Goal: Information Seeking & Learning: Understand process/instructions

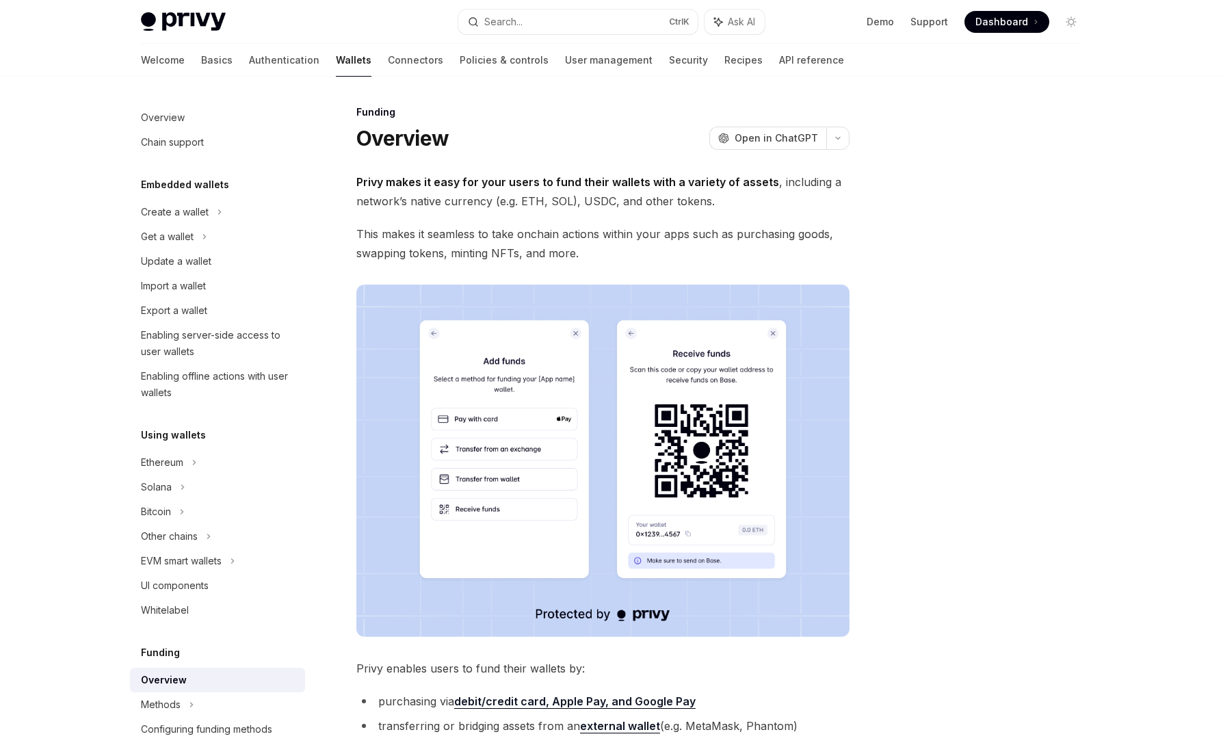
scroll to position [330, 0]
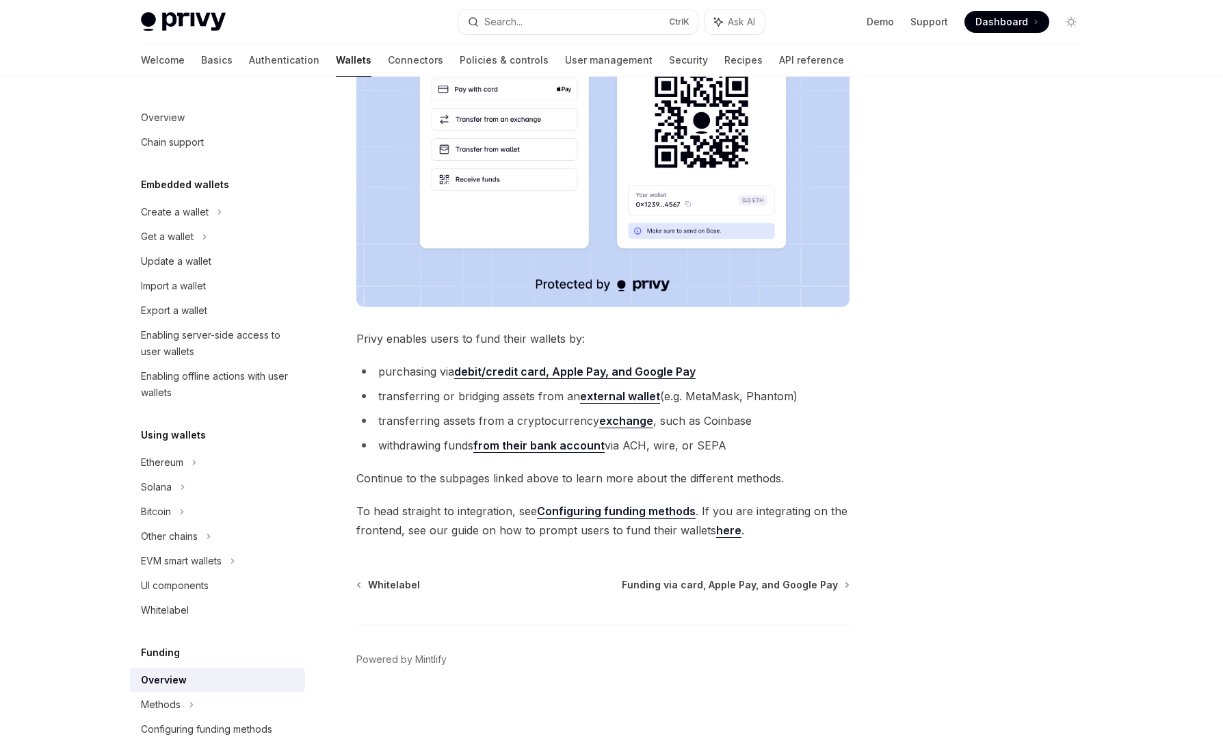
click at [1025, 458] on div at bounding box center [989, 423] width 208 height 639
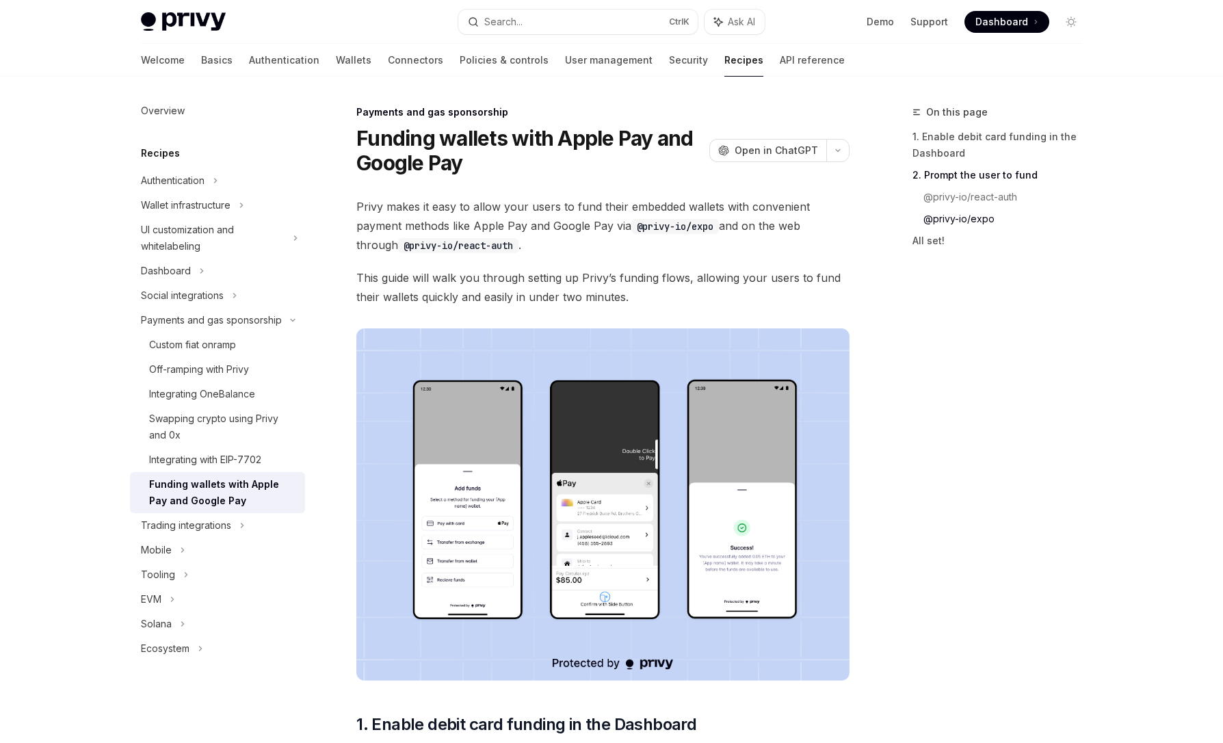
scroll to position [1216, 0]
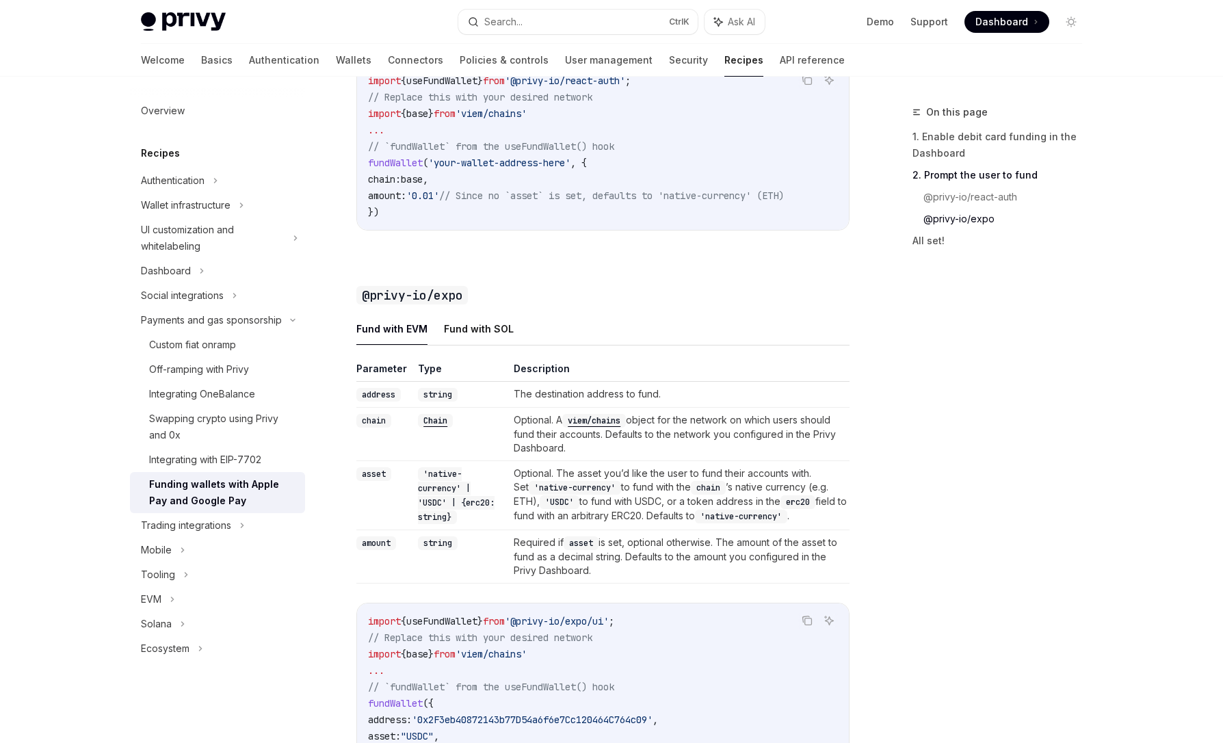
click at [971, 226] on link "@privy-io/expo" at bounding box center [1008, 219] width 170 height 22
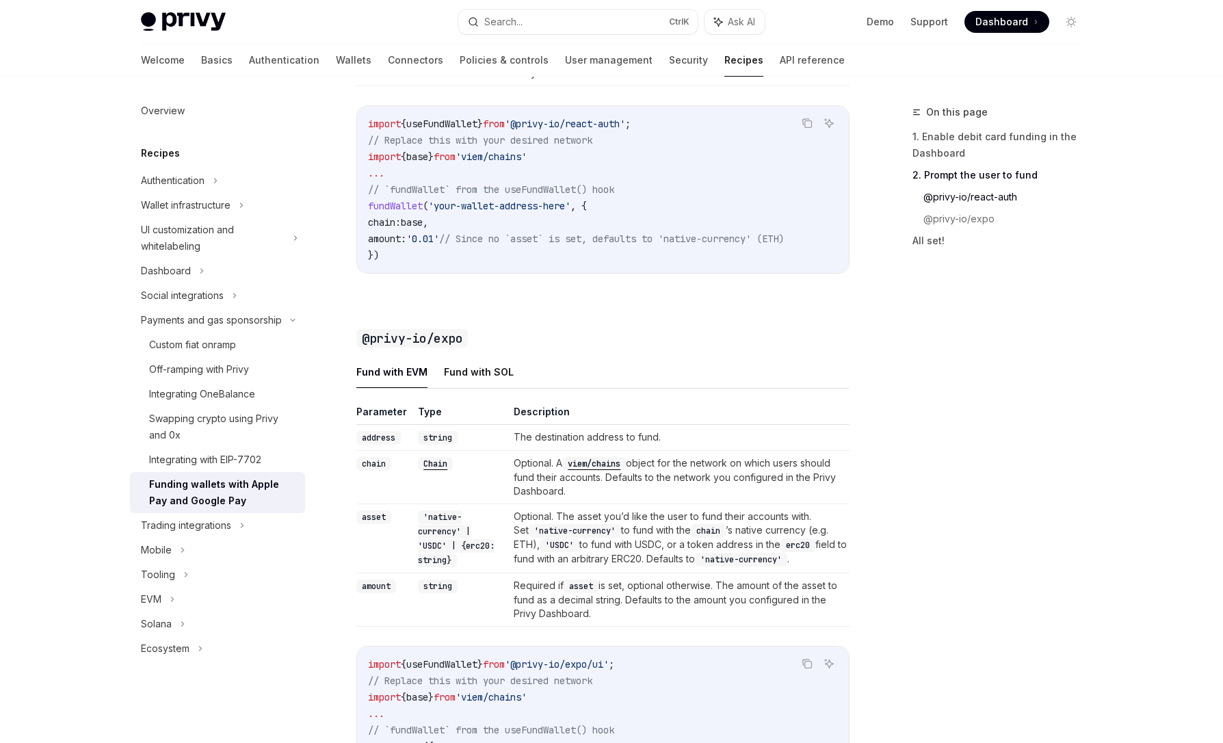
scroll to position [1320, 0]
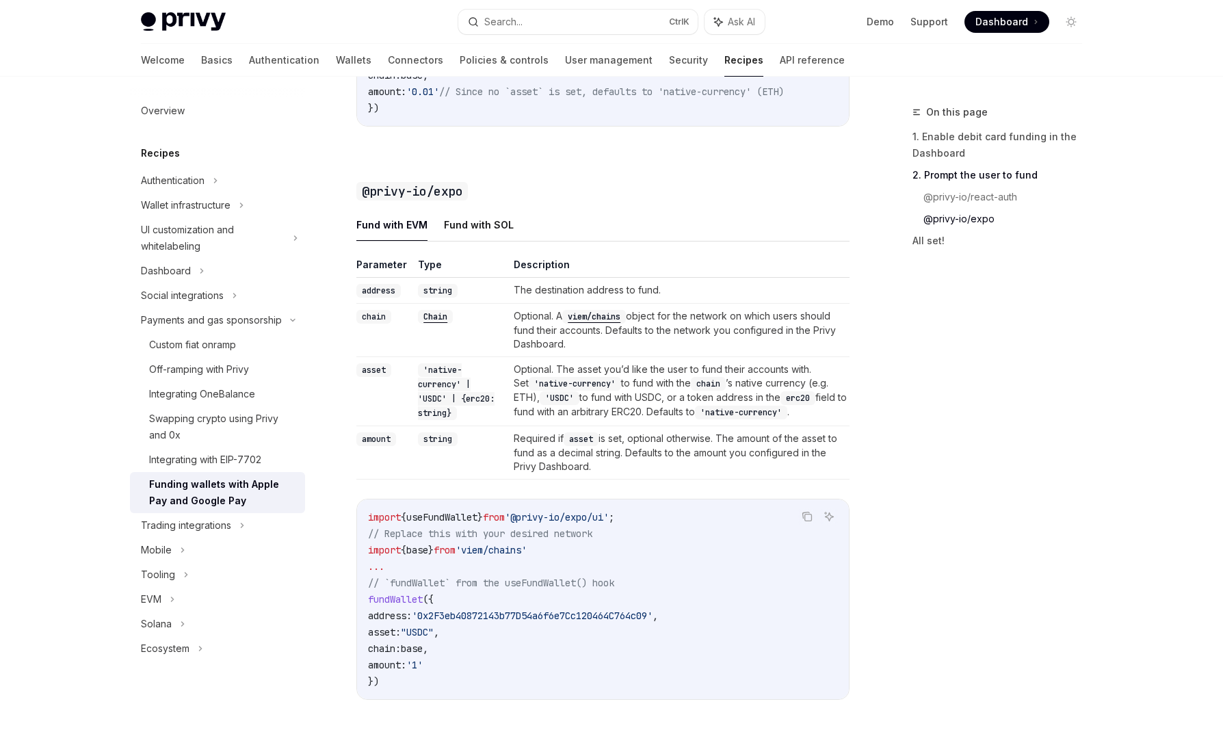
click at [967, 526] on div "On this page 1. Enable debit card funding in the Dashboard 2. Prompt the user t…" at bounding box center [989, 423] width 208 height 639
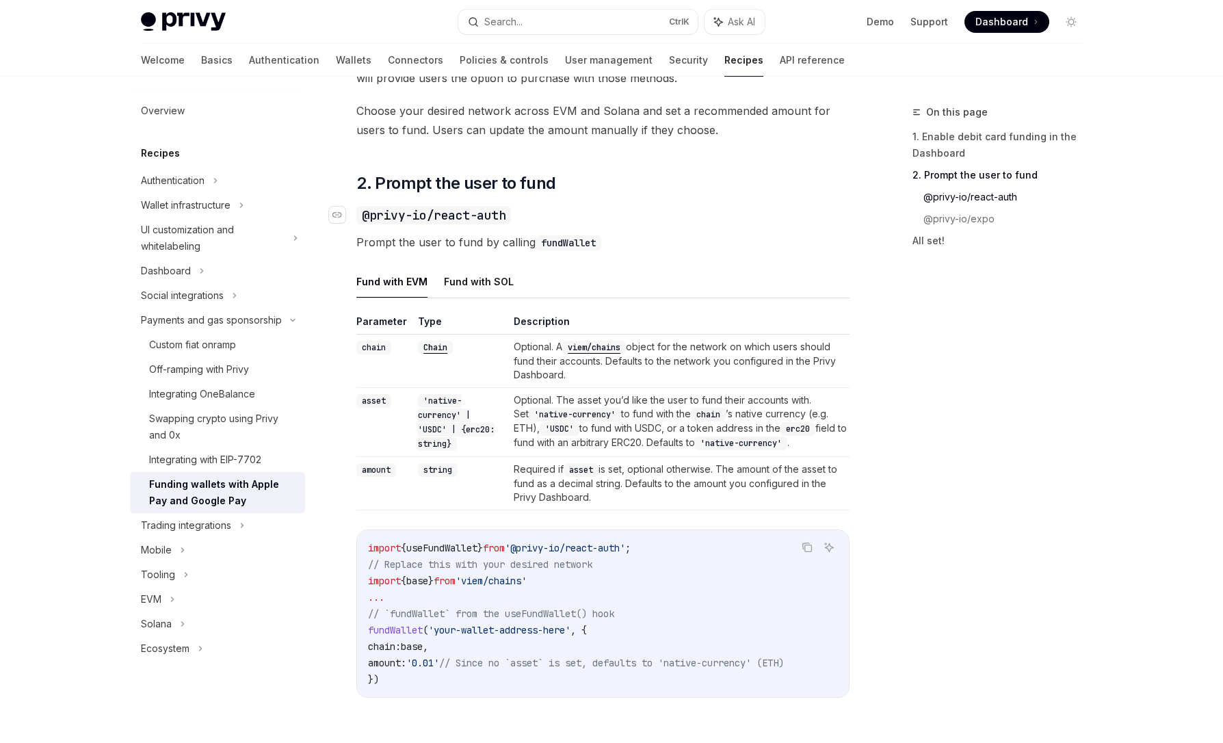
scroll to position [746, 0]
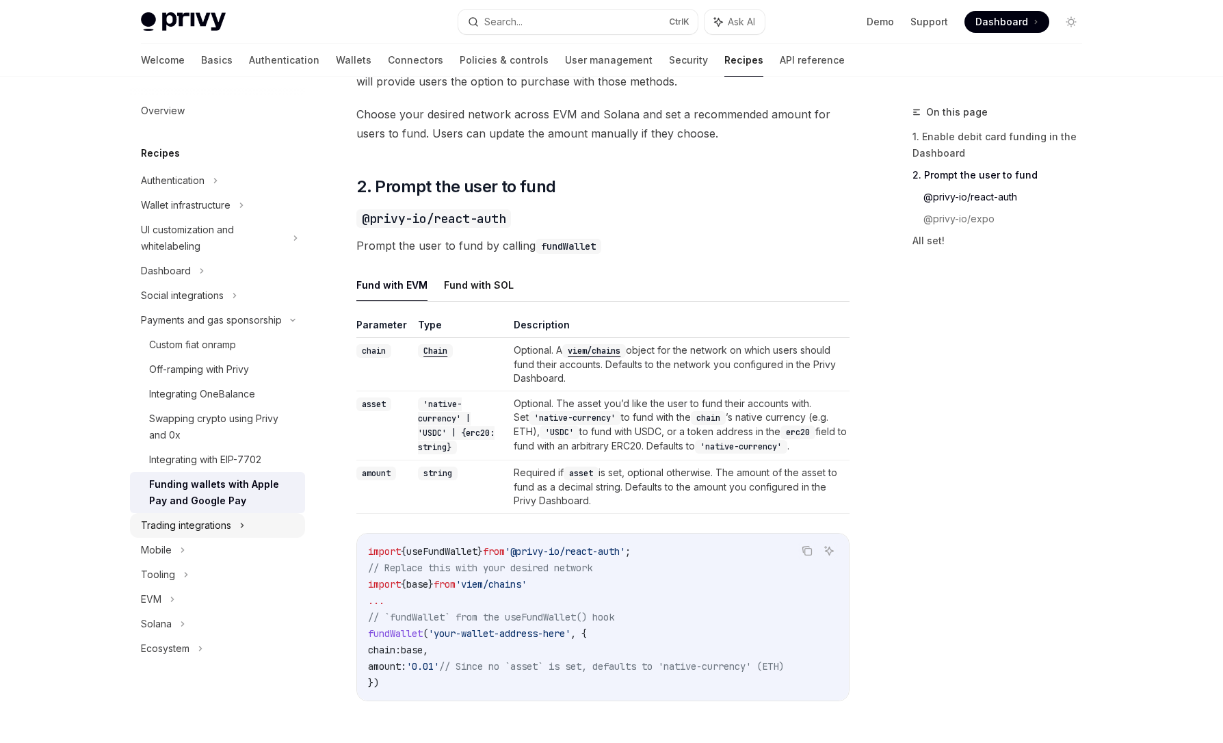
click at [213, 531] on div "Trading integrations" at bounding box center [186, 525] width 90 height 16
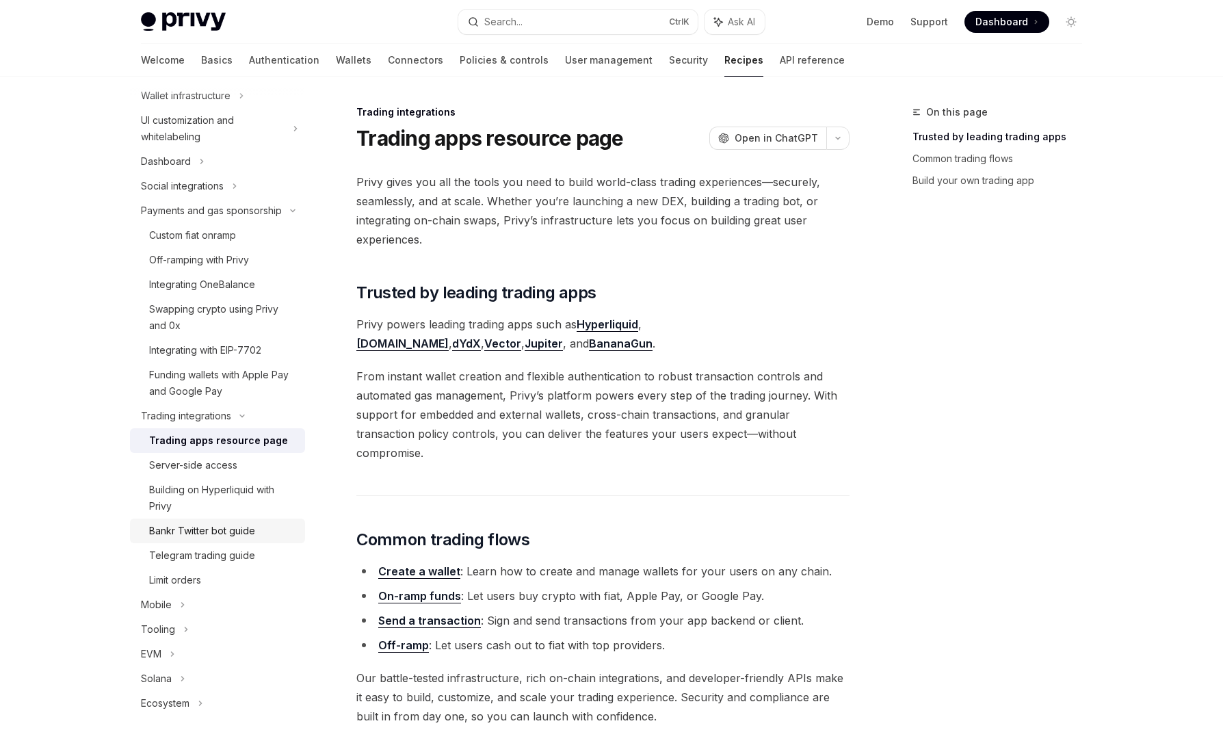
scroll to position [126, 0]
click at [252, 499] on div "Building on Hyperliquid with Privy" at bounding box center [223, 498] width 148 height 33
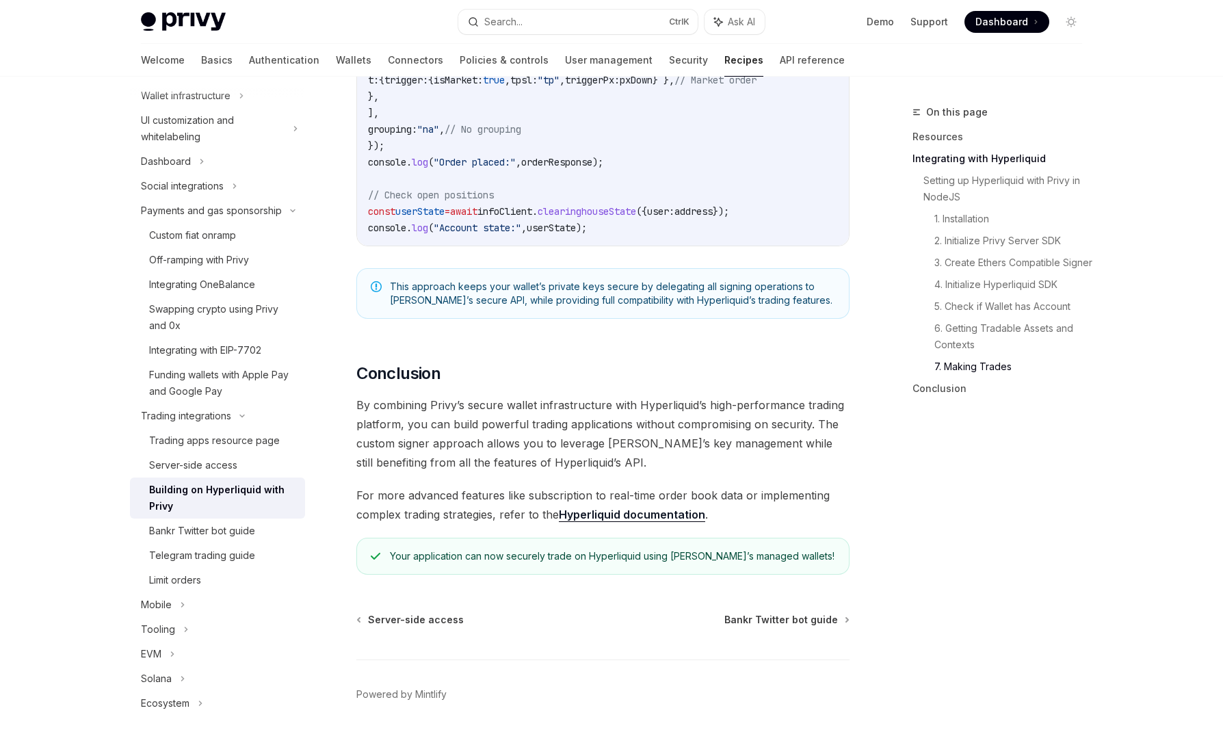
scroll to position [2647, 0]
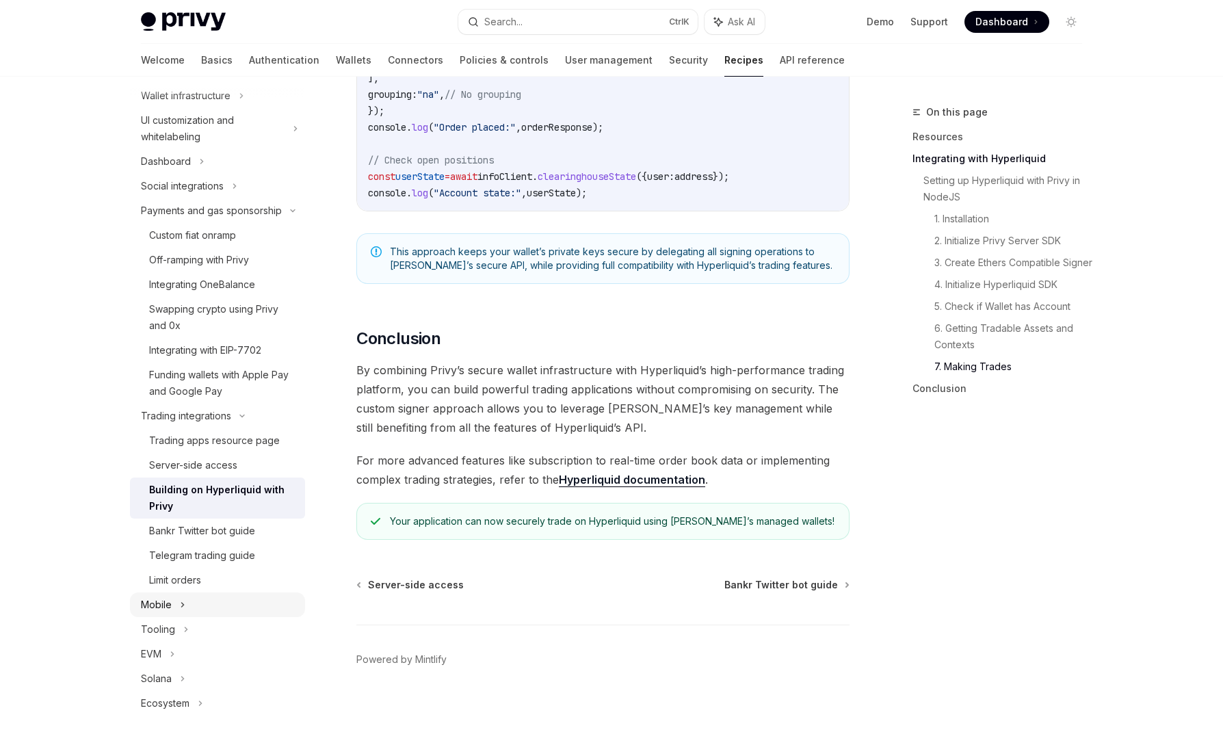
click at [176, 606] on div "Mobile" at bounding box center [217, 604] width 175 height 25
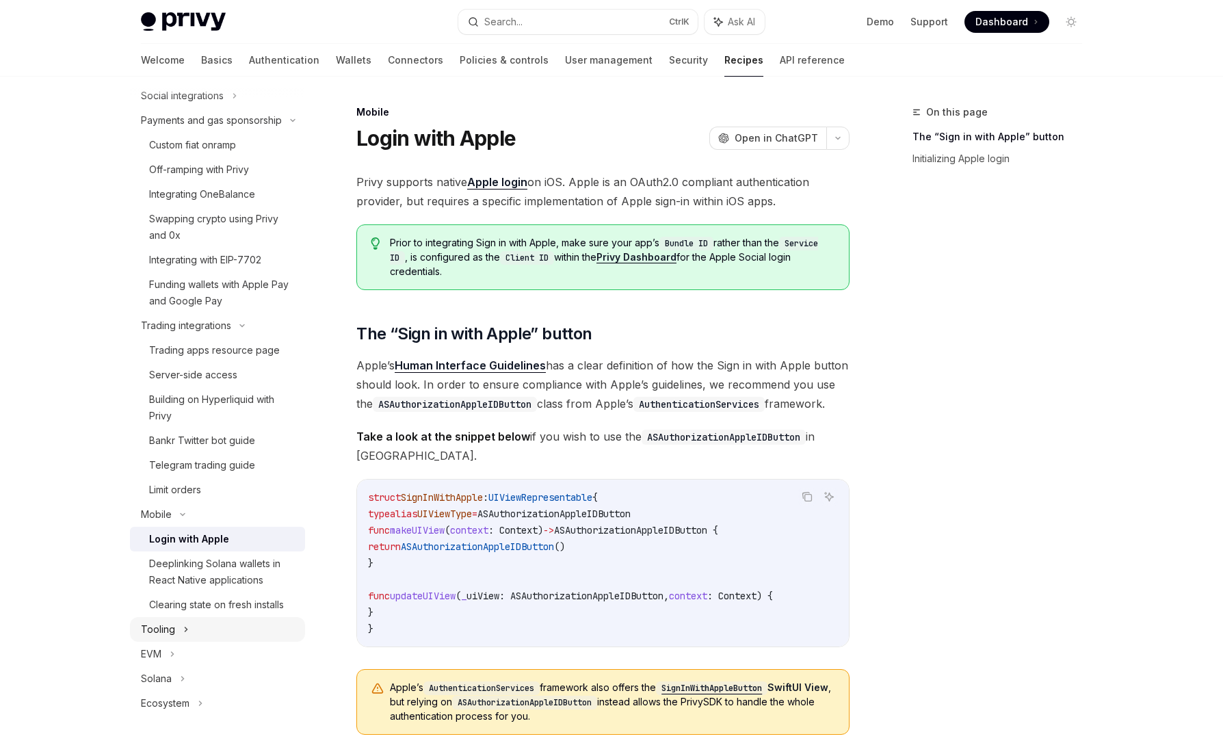
scroll to position [216, 0]
click at [196, 629] on div "Tooling" at bounding box center [217, 629] width 175 height 25
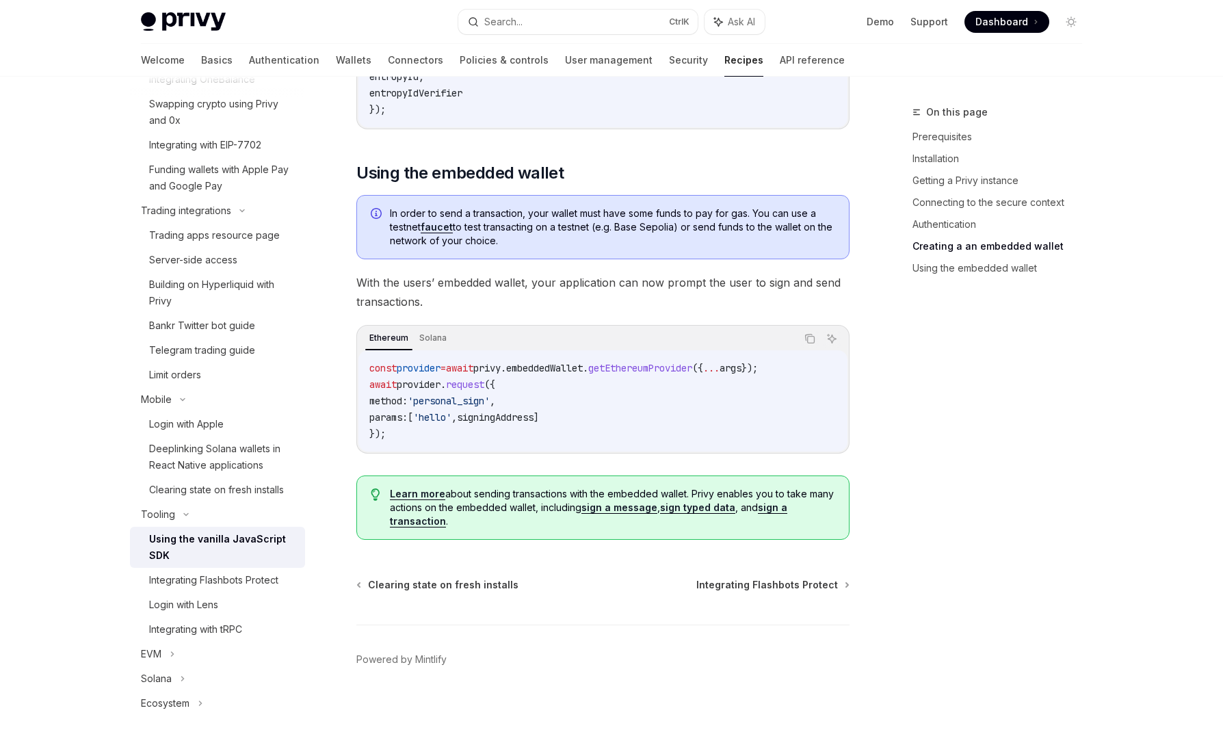
scroll to position [1780, 0]
click at [227, 585] on div "Integrating Flashbots Protect" at bounding box center [213, 580] width 129 height 16
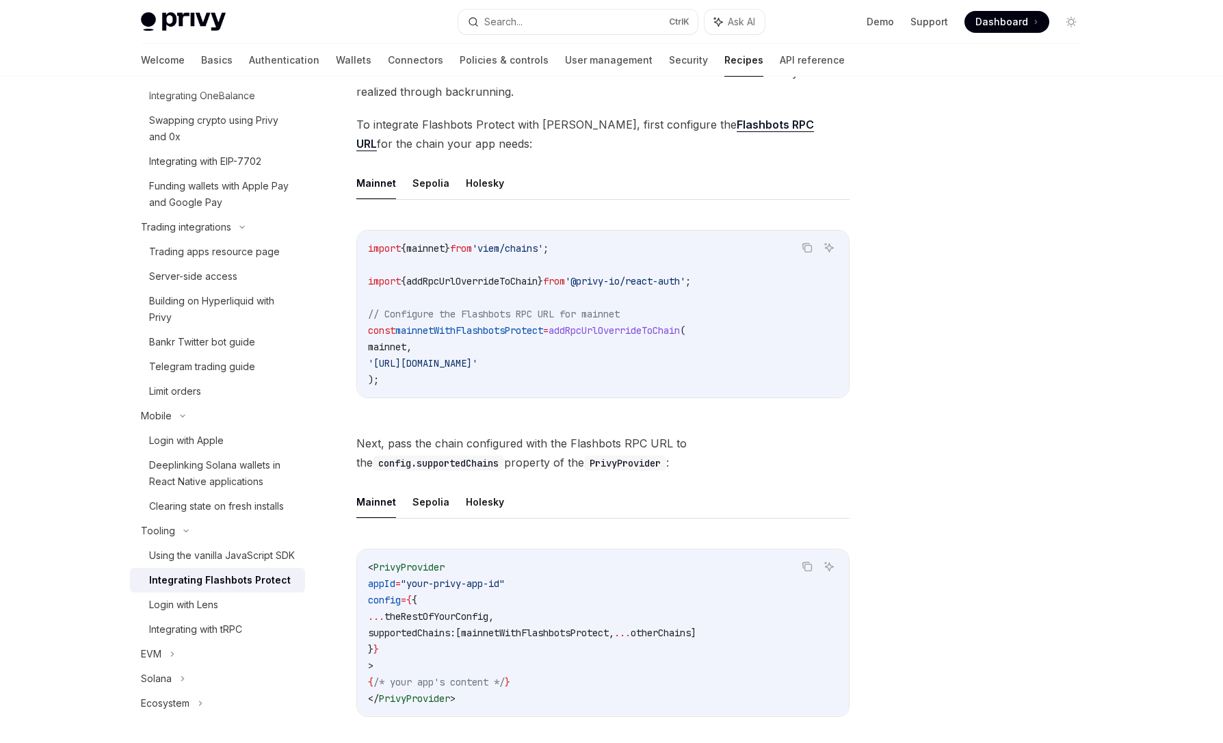
scroll to position [246, 0]
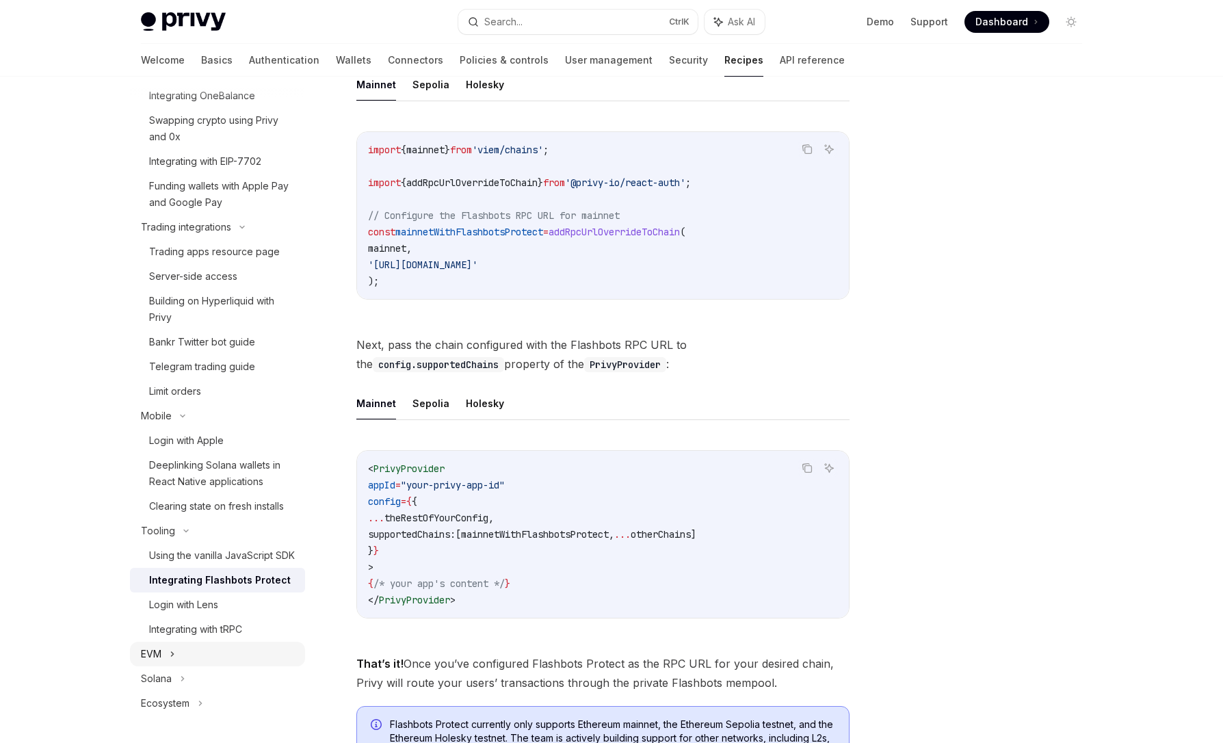
click at [164, 656] on div "EVM" at bounding box center [217, 654] width 175 height 25
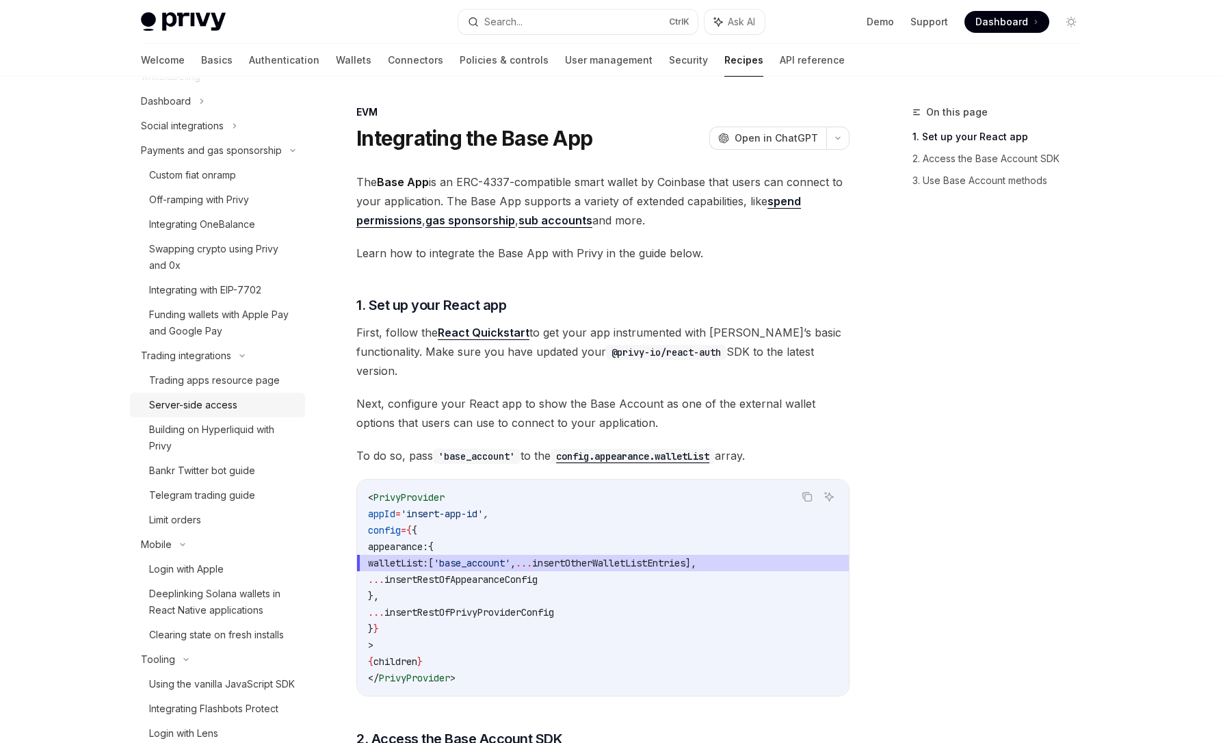
scroll to position [167, 0]
click at [224, 186] on div "Custom fiat onramp" at bounding box center [192, 178] width 87 height 16
type textarea "*"
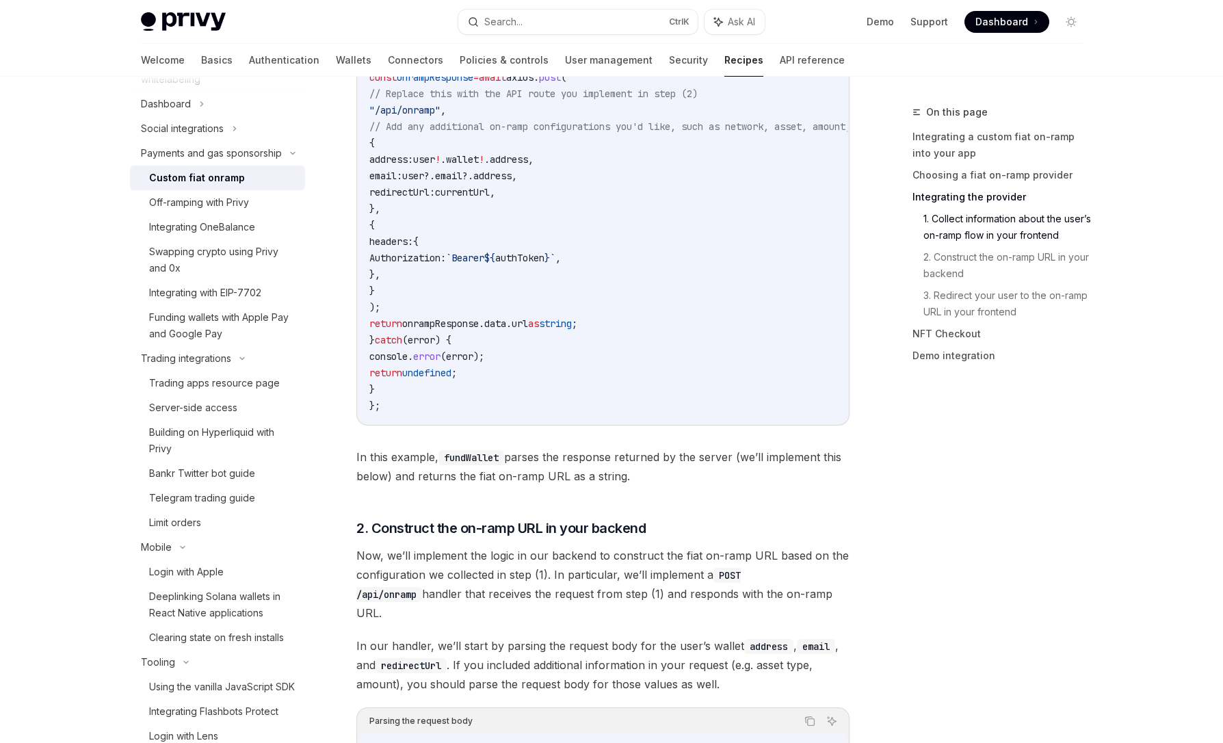
scroll to position [2380, 0]
